Goal: Book appointment/travel/reservation

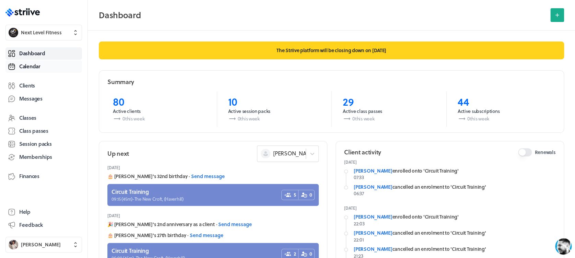
click at [44, 66] on link "Calendar" at bounding box center [43, 66] width 77 height 12
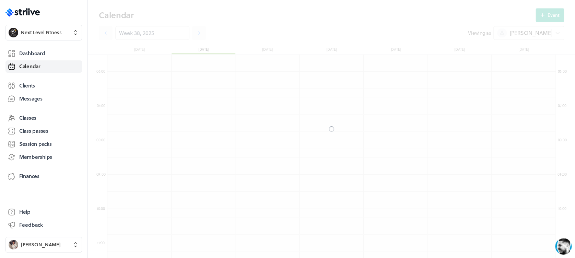
scroll to position [823, 448]
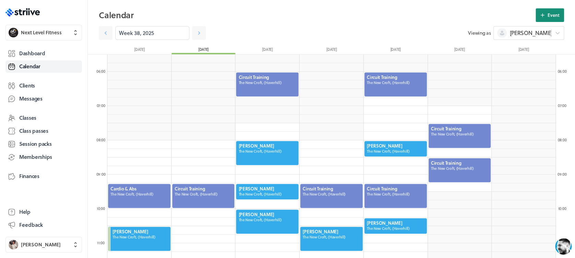
click at [541, 19] on button "Event" at bounding box center [550, 15] width 28 height 14
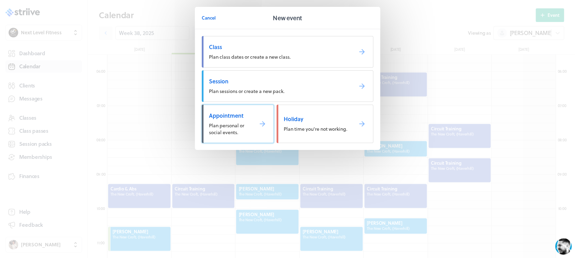
click at [236, 126] on span "Plan personal or social events." at bounding box center [226, 129] width 35 height 14
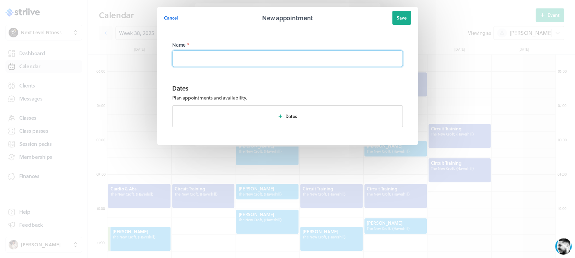
click at [247, 52] on input at bounding box center [287, 58] width 231 height 16
type input "Haircut"
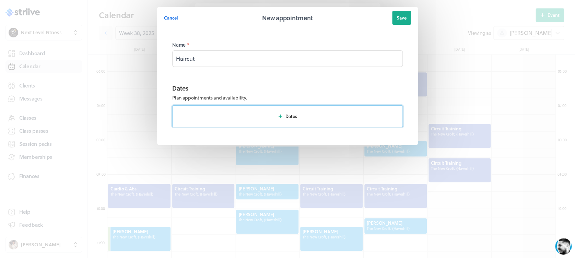
click at [266, 117] on button "Dates" at bounding box center [287, 116] width 231 height 22
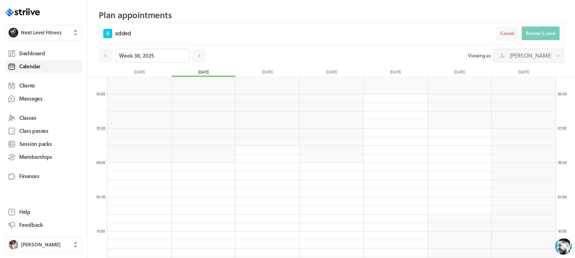
scroll to position [211, 0]
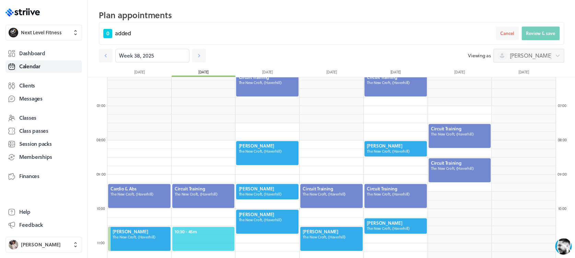
click at [206, 233] on span "10:30 - 45m" at bounding box center [204, 232] width 58 height 6
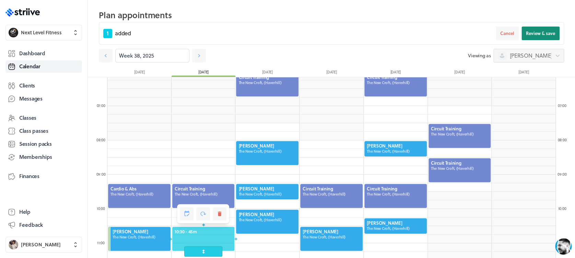
click at [538, 38] on button "Review & save" at bounding box center [541, 33] width 38 height 14
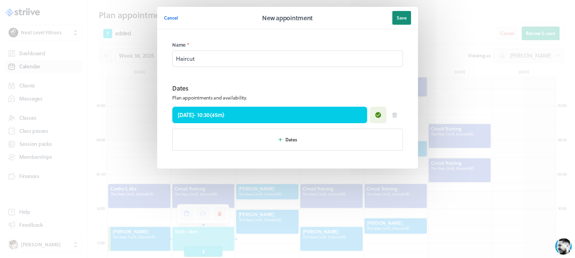
click at [394, 13] on button "Save" at bounding box center [401, 18] width 19 height 14
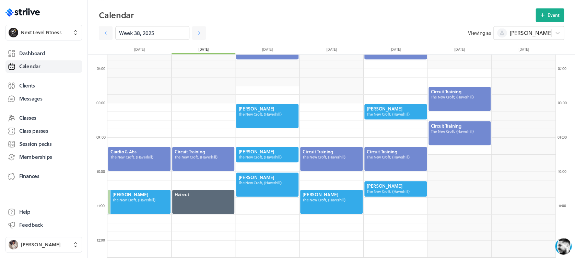
scroll to position [225, 0]
